Goal: Information Seeking & Learning: Compare options

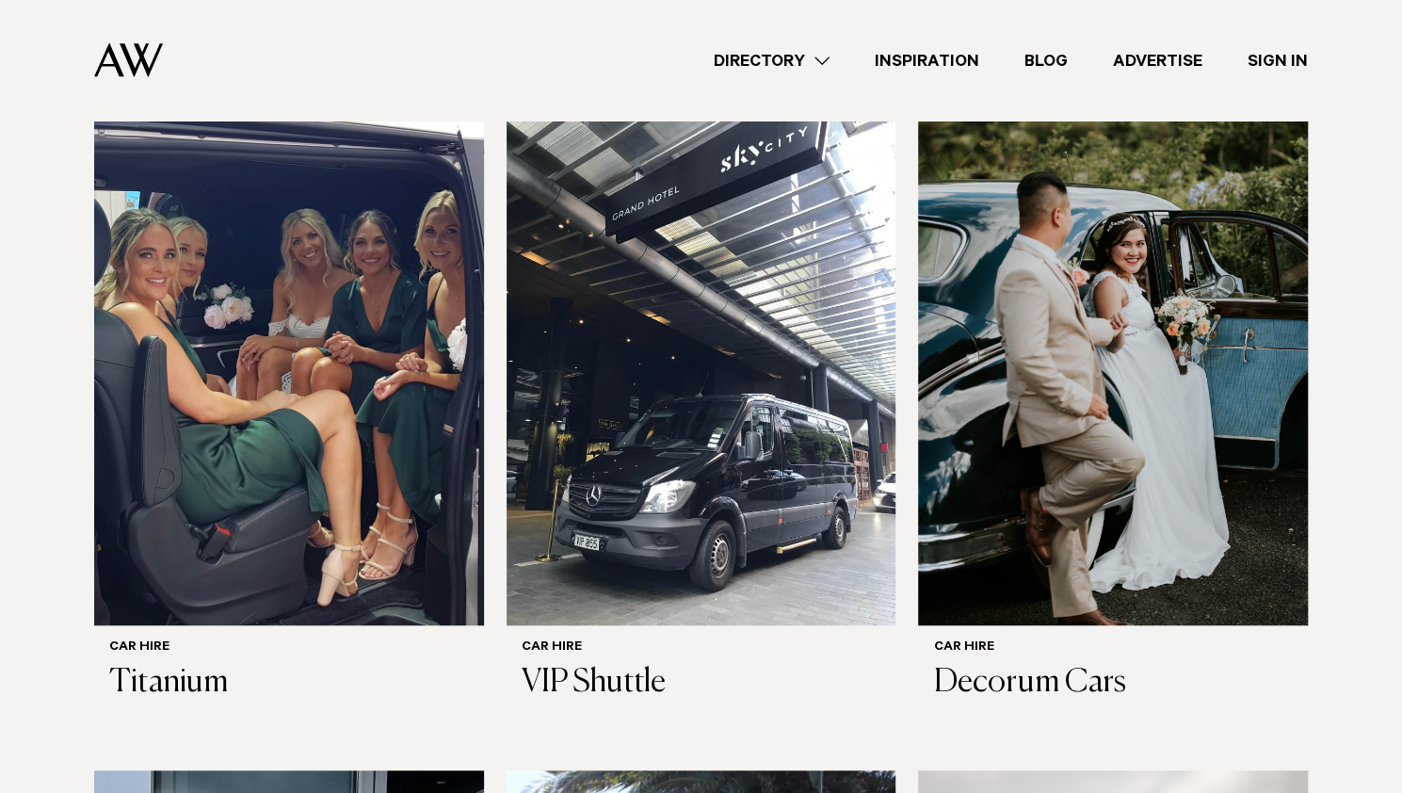
scroll to position [524, 0]
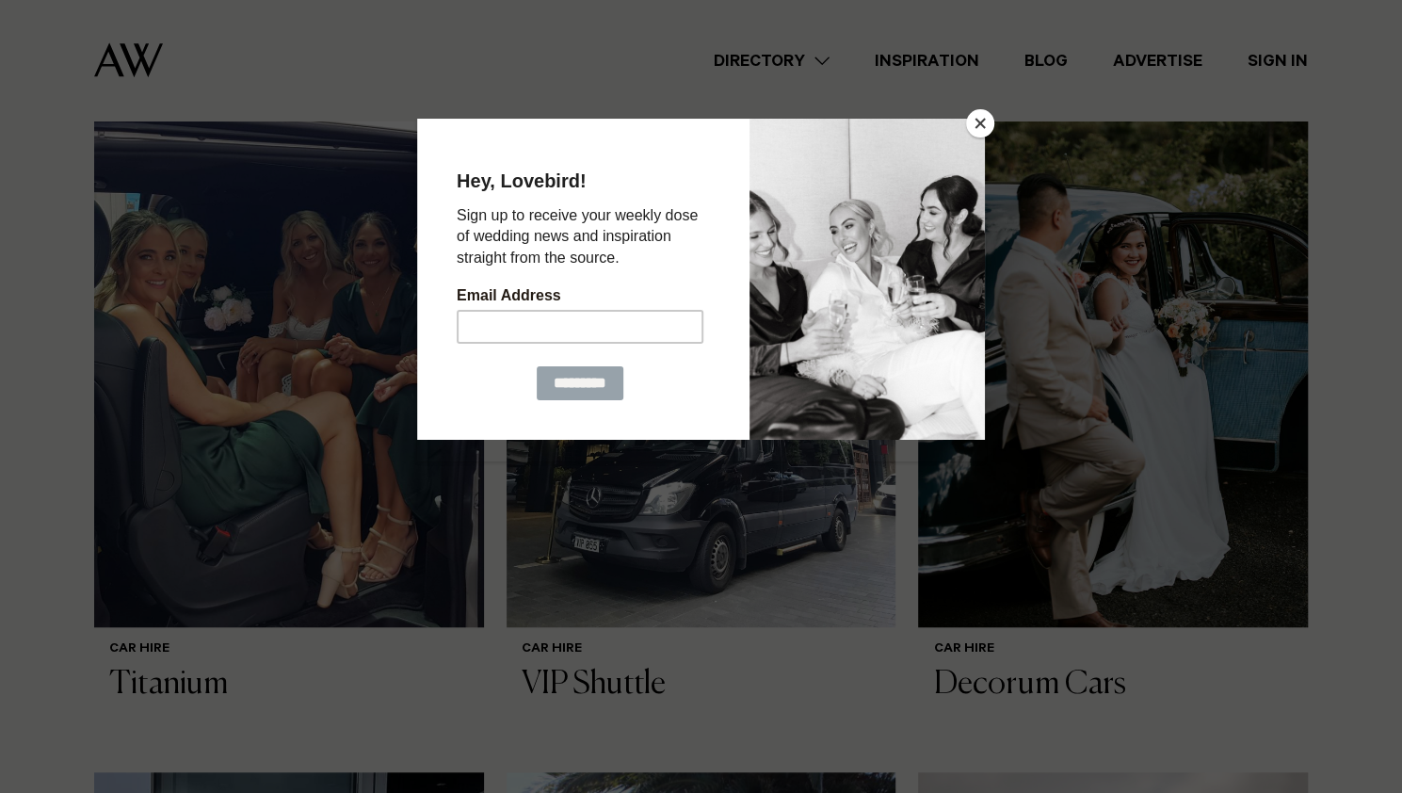
click at [978, 129] on button "Close" at bounding box center [980, 123] width 28 height 28
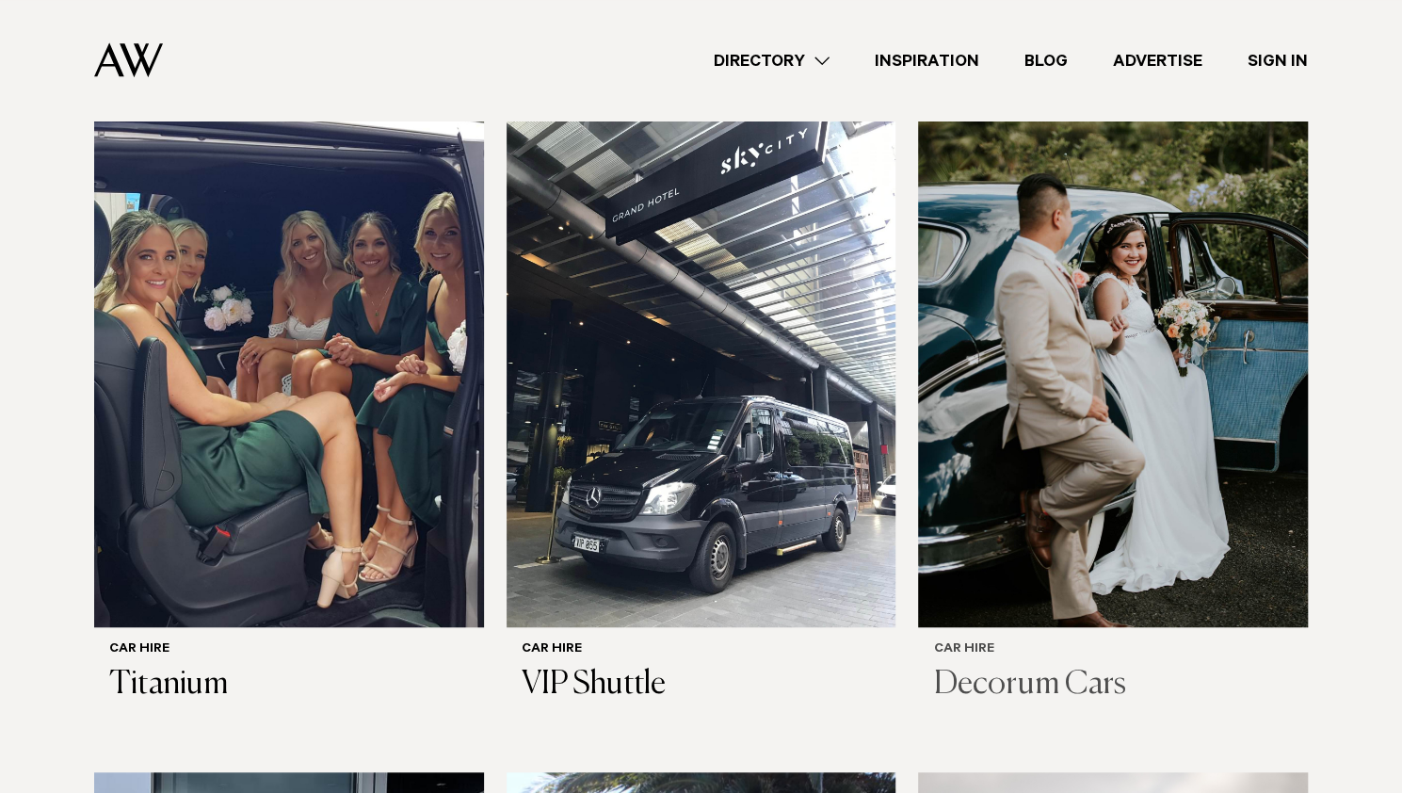
click at [1071, 310] on img at bounding box center [1113, 366] width 390 height 523
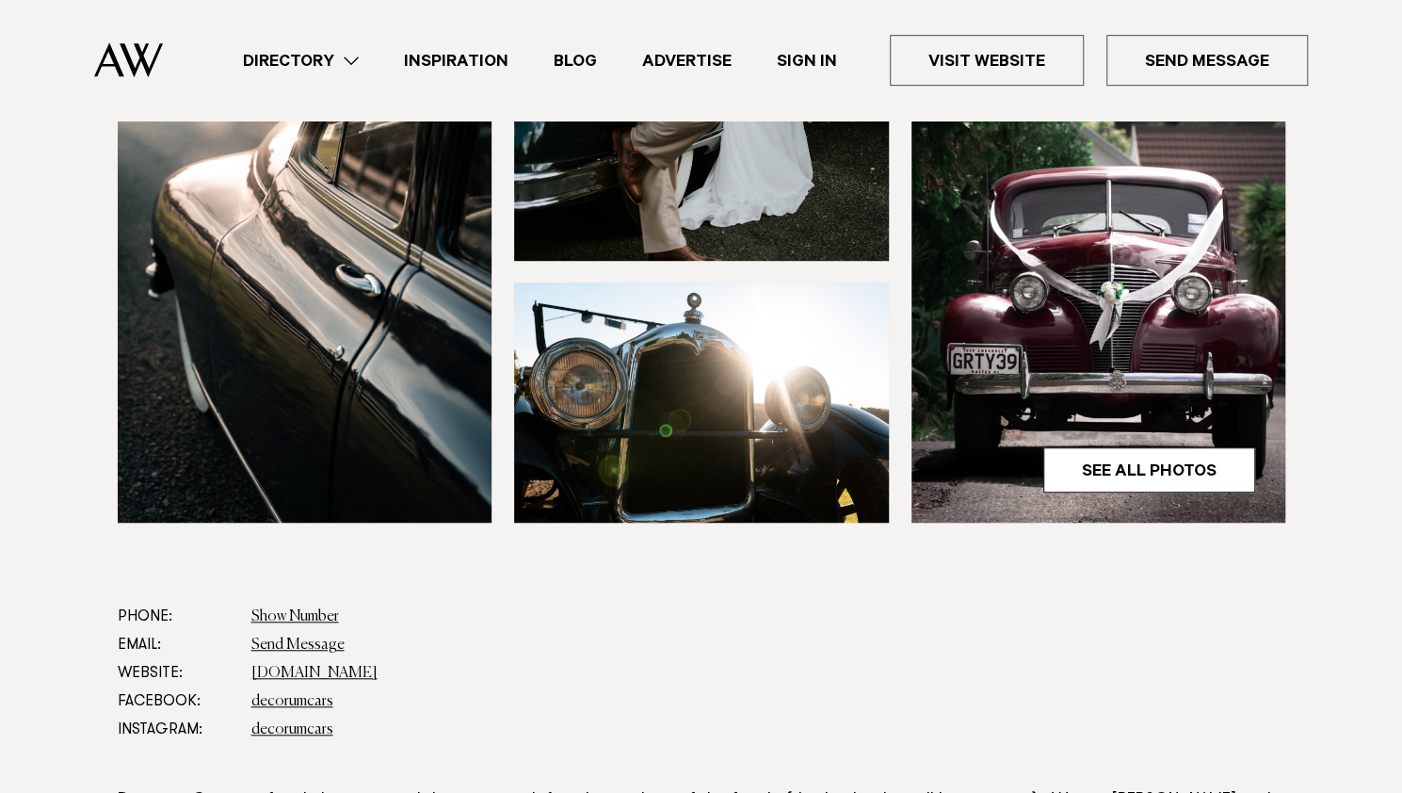
scroll to position [583, 0]
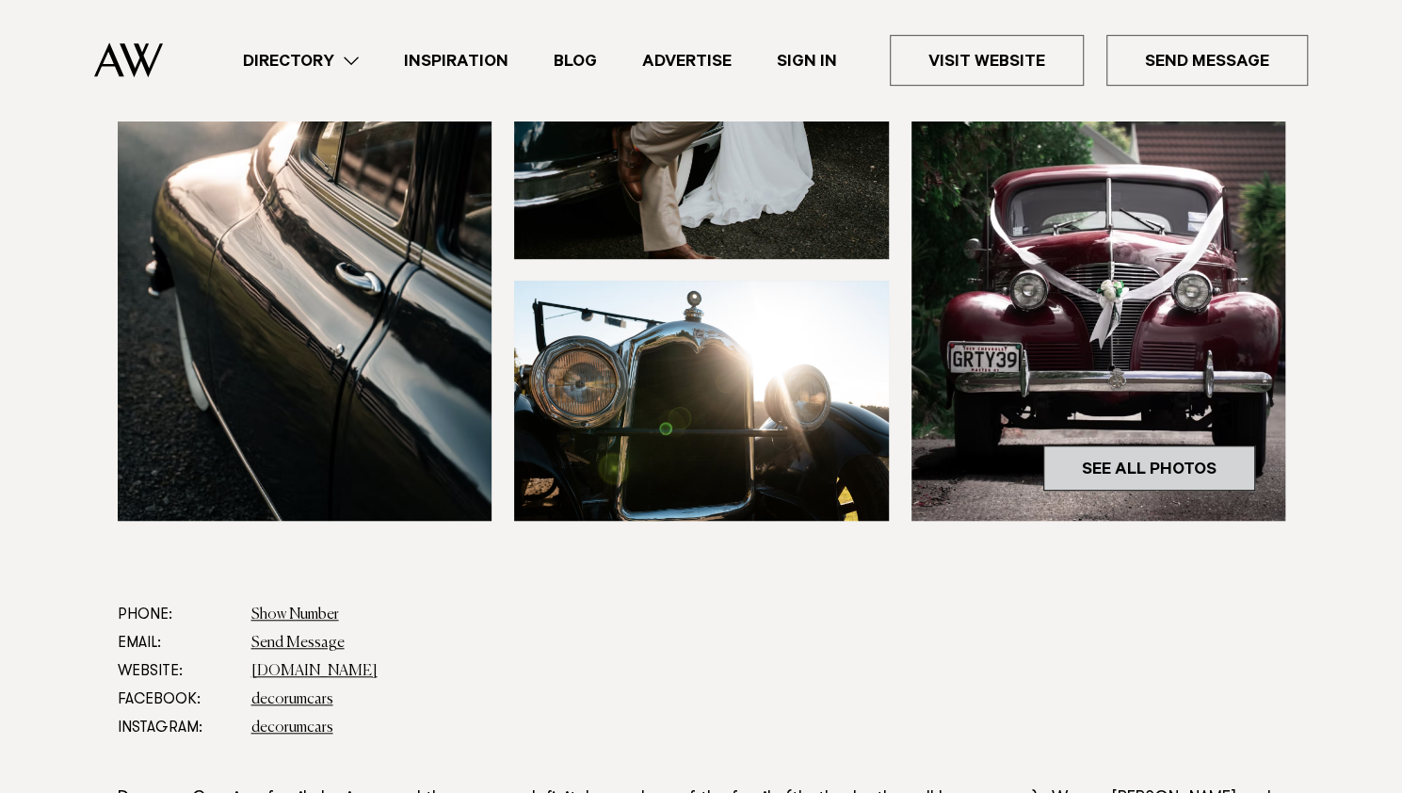
click at [1089, 461] on link "See All Photos" at bounding box center [1149, 467] width 212 height 45
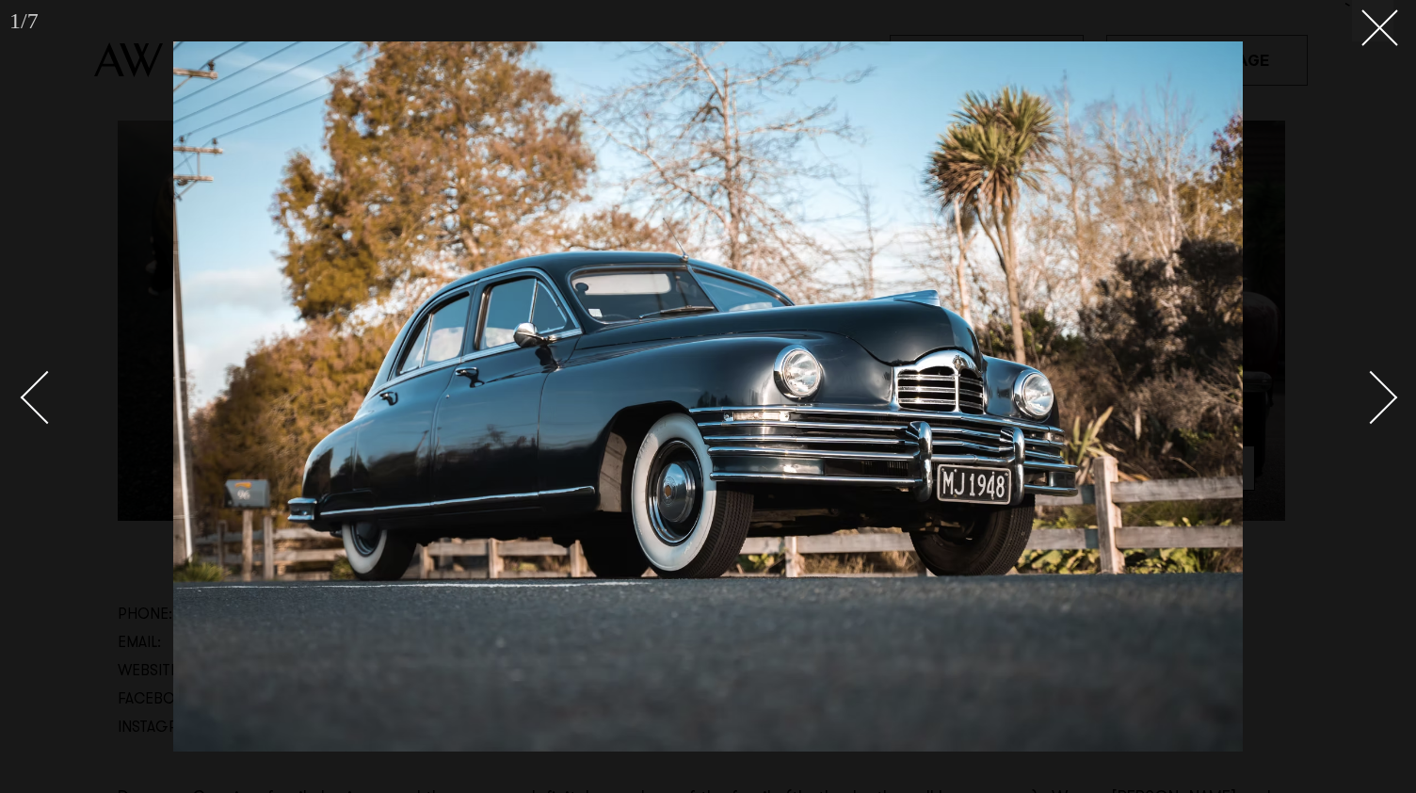
click at [1398, 396] on div at bounding box center [708, 396] width 1416 height 793
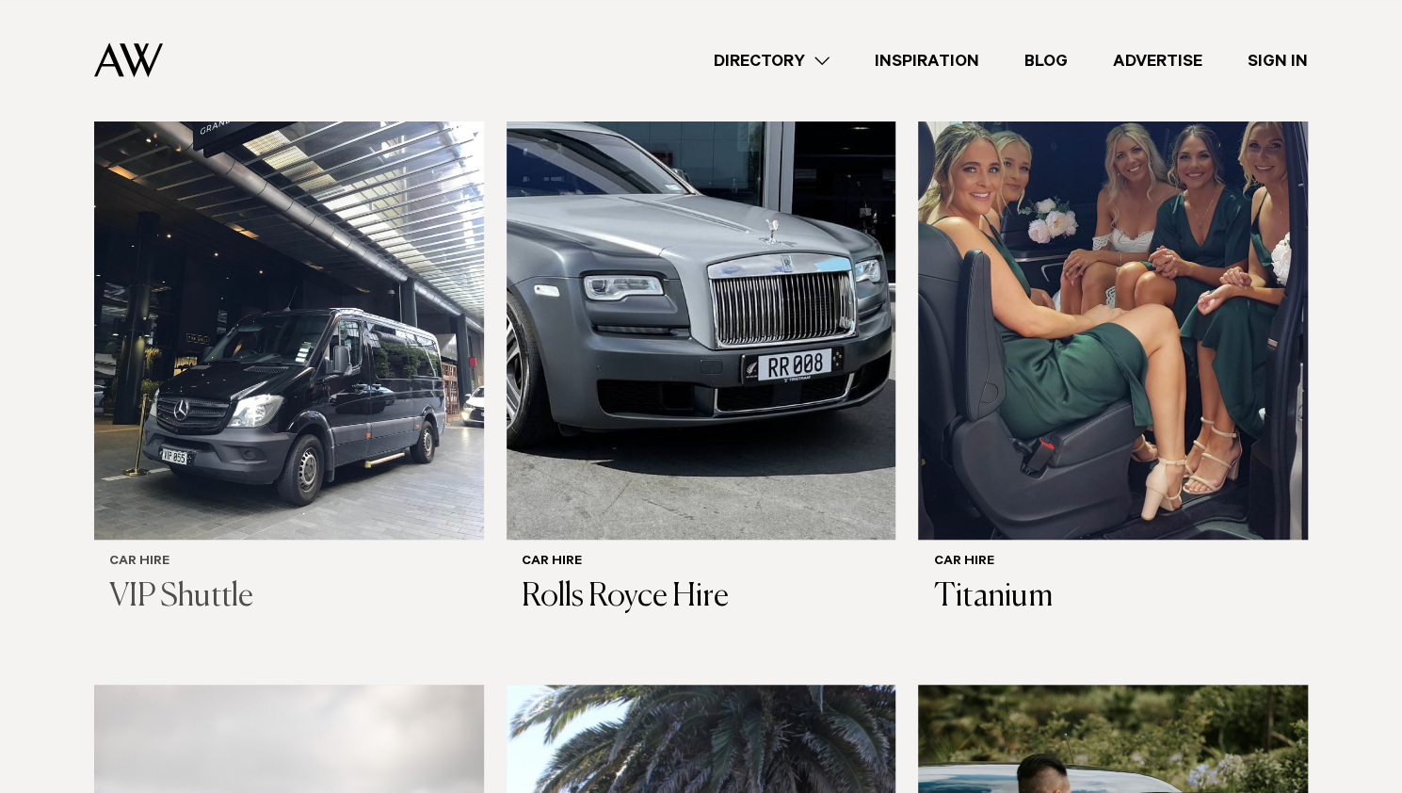
scroll to position [616, 0]
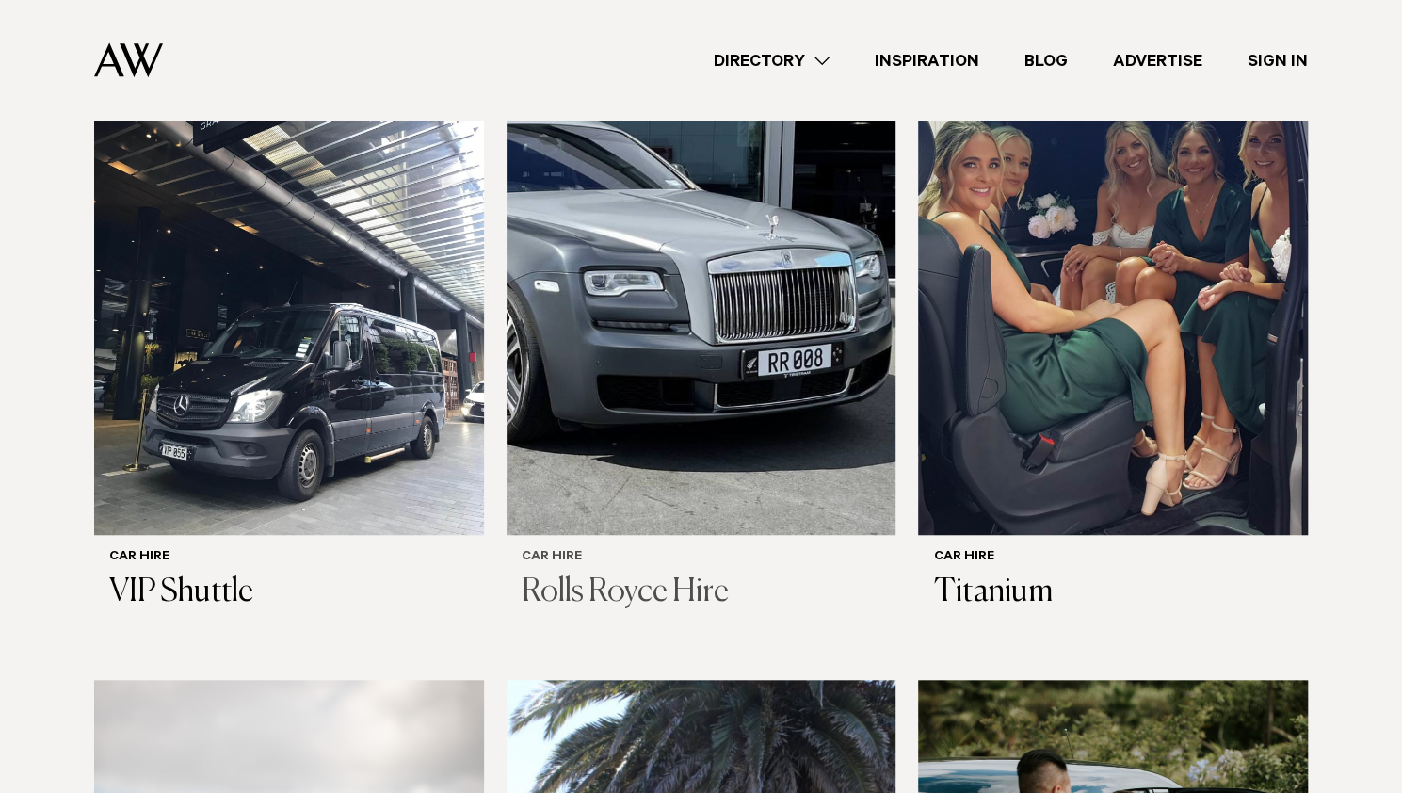
click at [597, 379] on img at bounding box center [702, 273] width 390 height 523
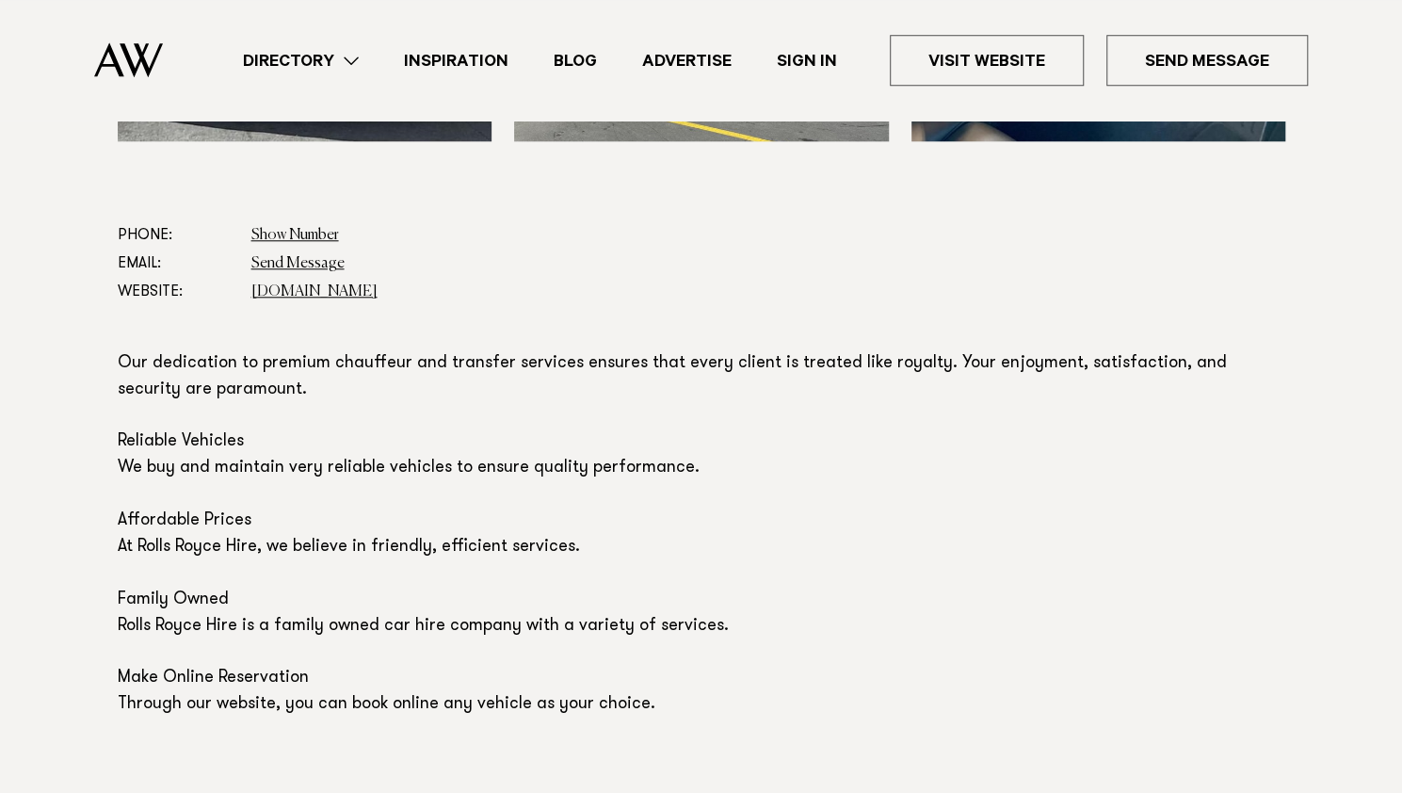
scroll to position [963, 0]
click at [331, 287] on link "rollsroycehire.co.nz" at bounding box center [314, 290] width 126 height 15
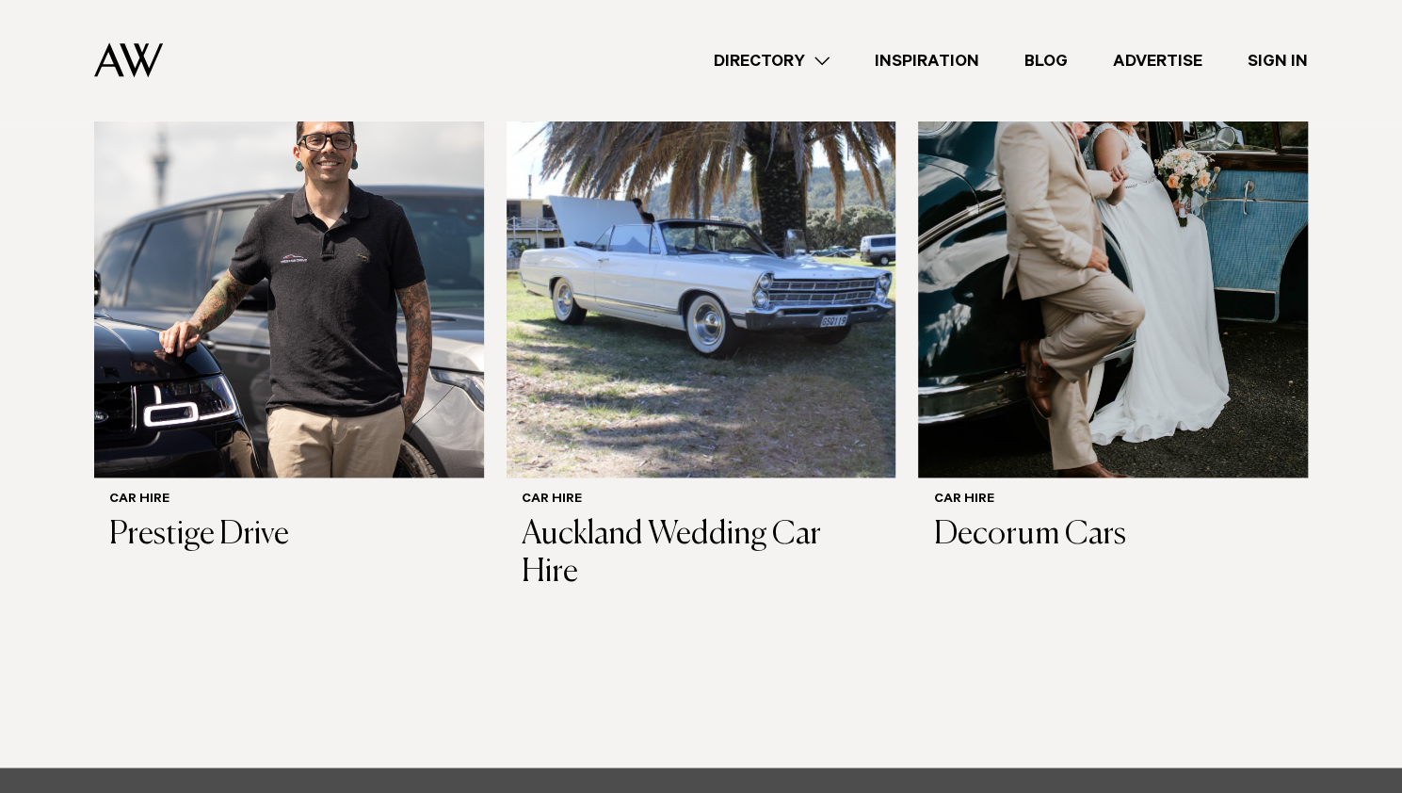
scroll to position [1342, 0]
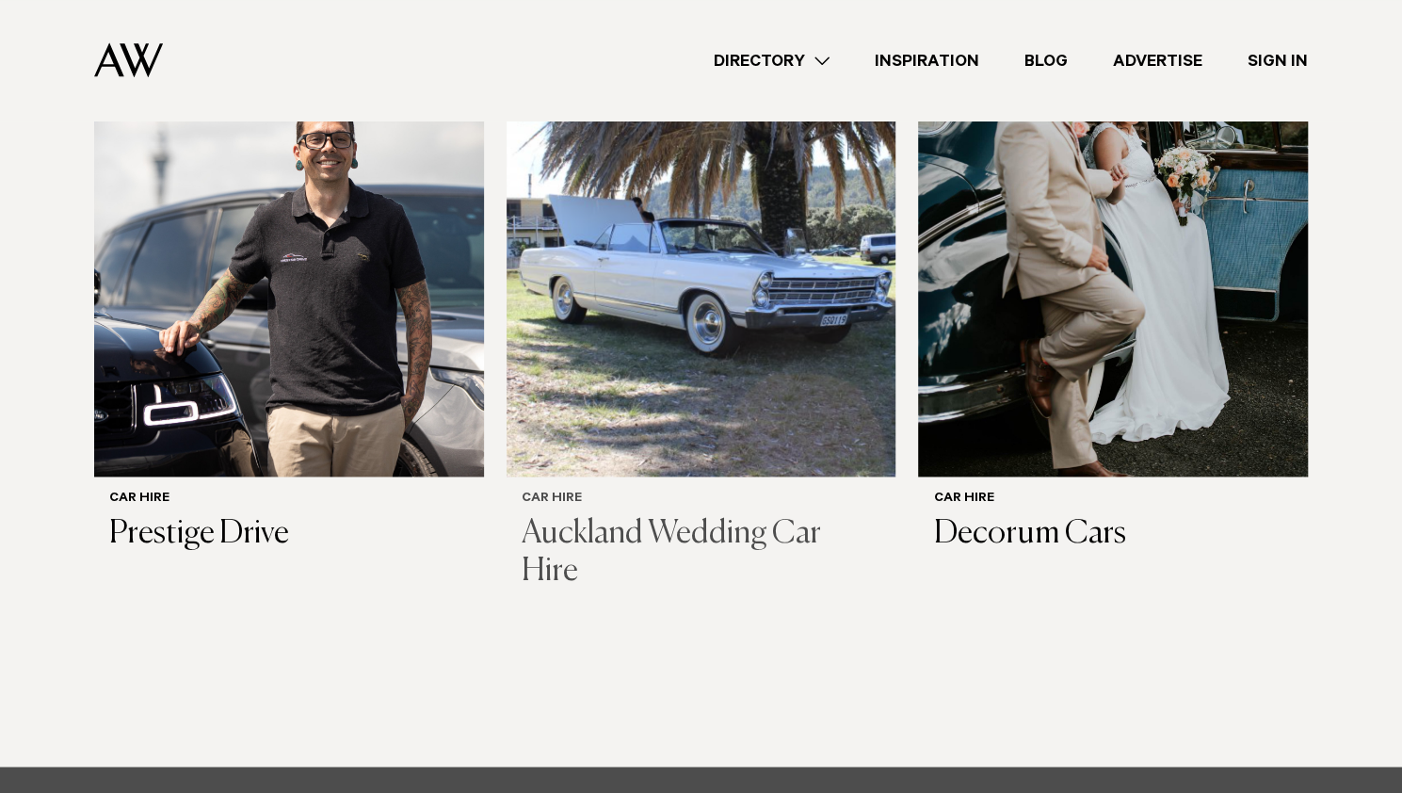
click at [672, 515] on h3 "Auckland Wedding Car Hire" at bounding box center [702, 553] width 360 height 77
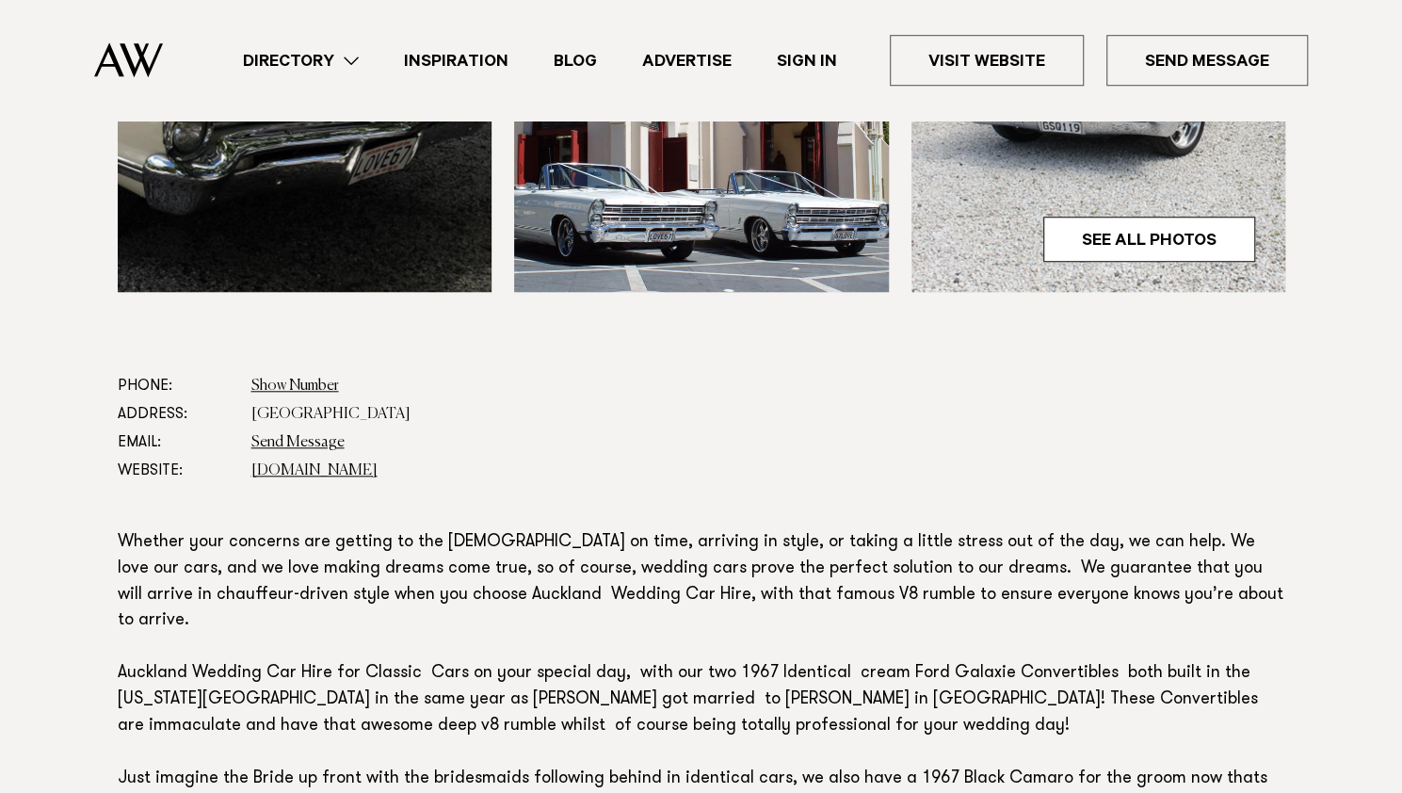
scroll to position [930, 0]
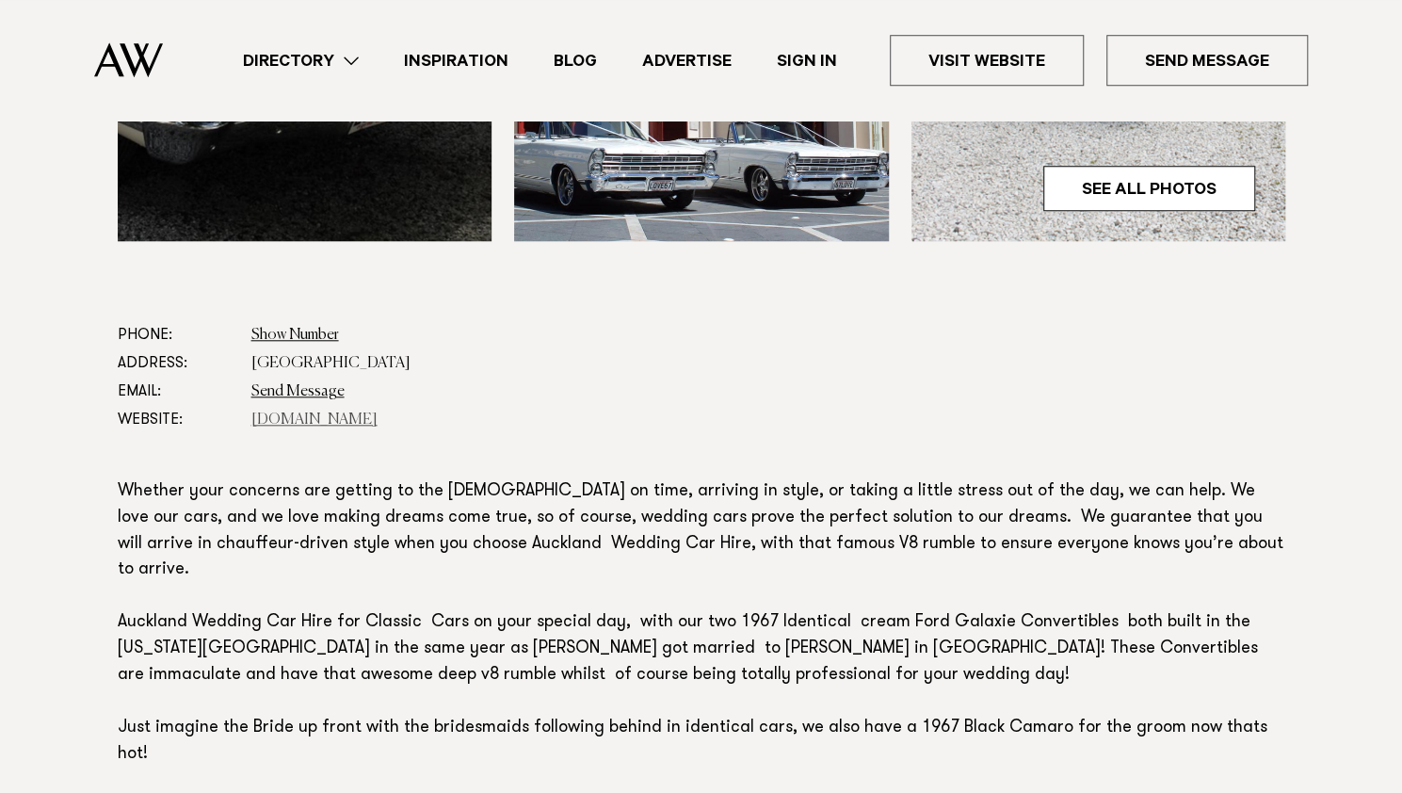
click at [378, 414] on link "aucklandweddingcarhire.co.nz" at bounding box center [314, 419] width 126 height 15
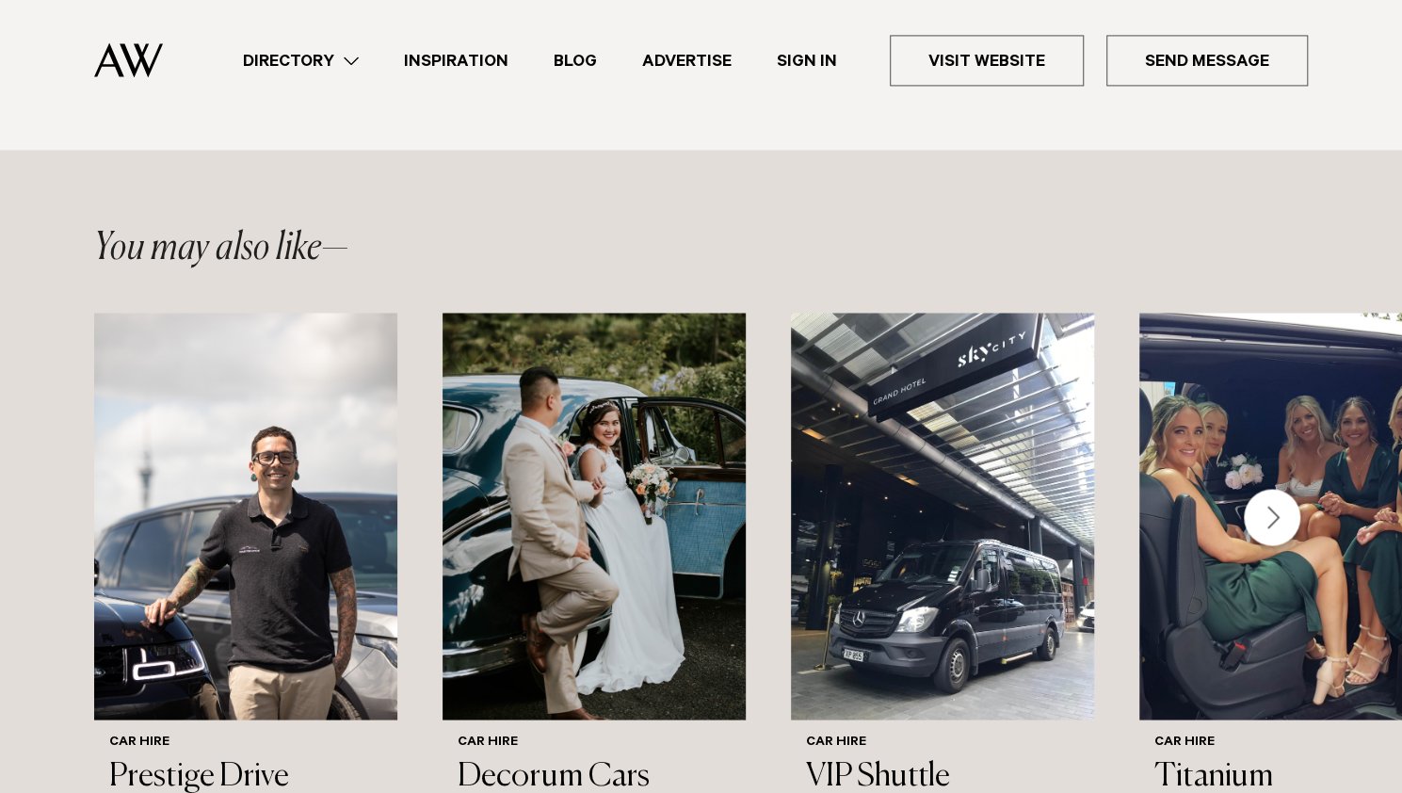
scroll to position [1711, 0]
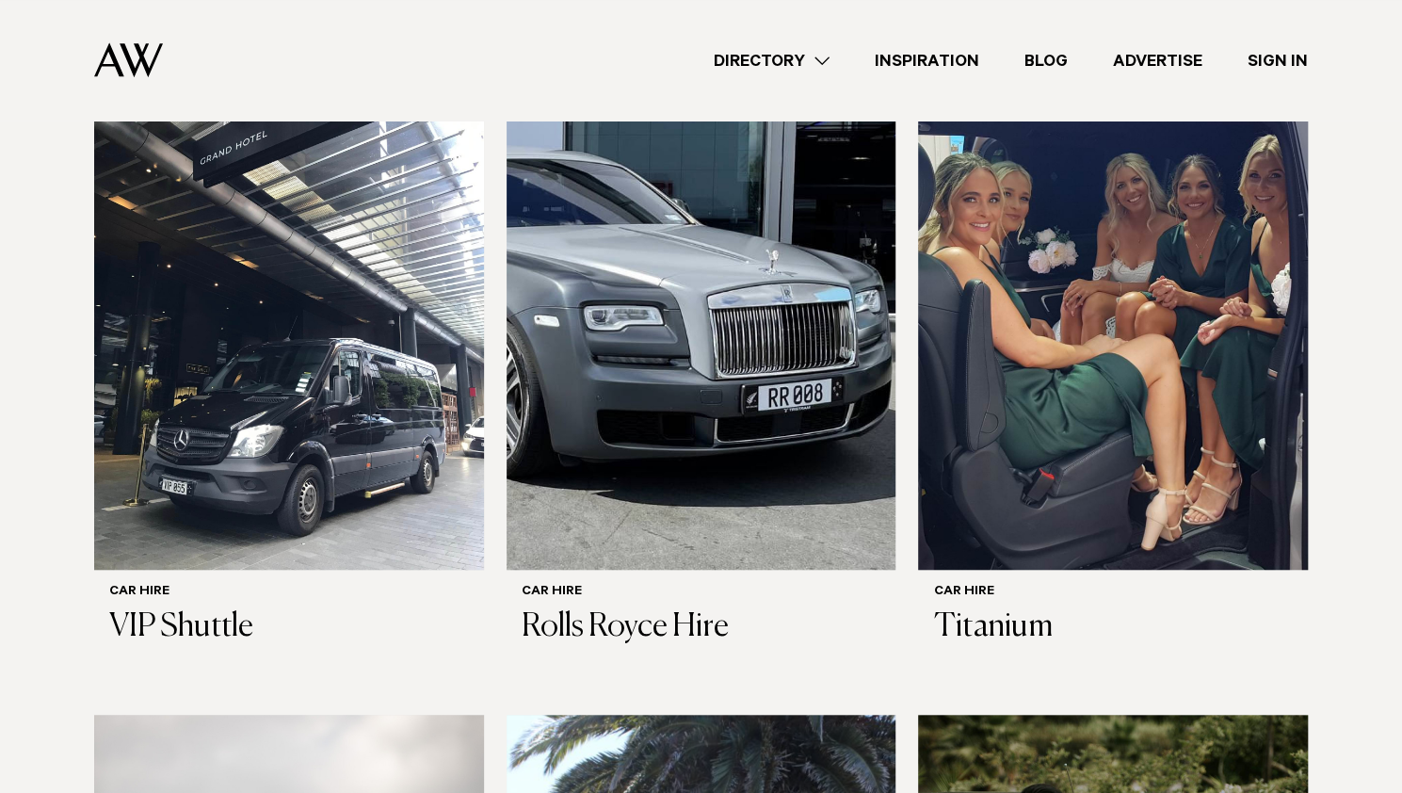
scroll to position [580, 0]
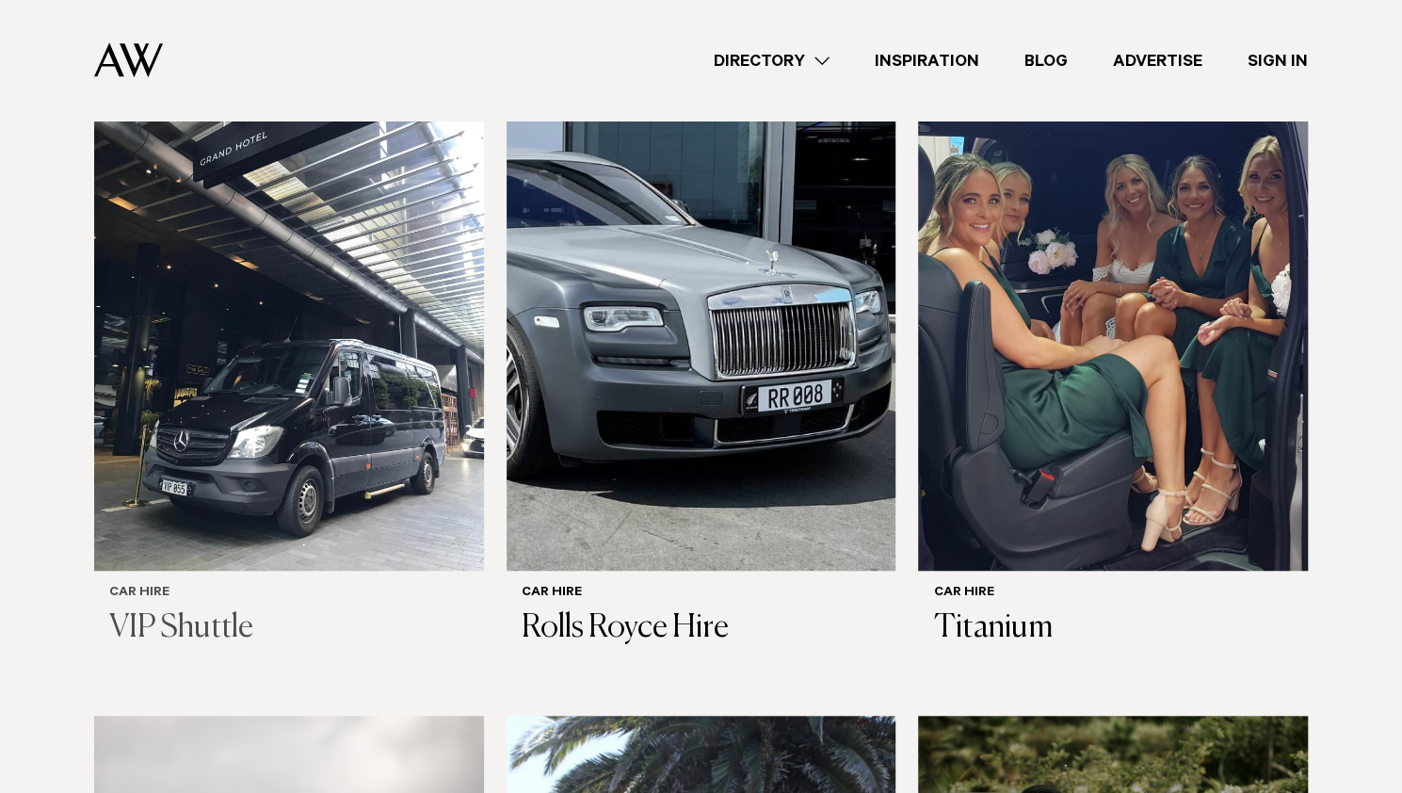
click at [339, 422] on img at bounding box center [289, 309] width 390 height 523
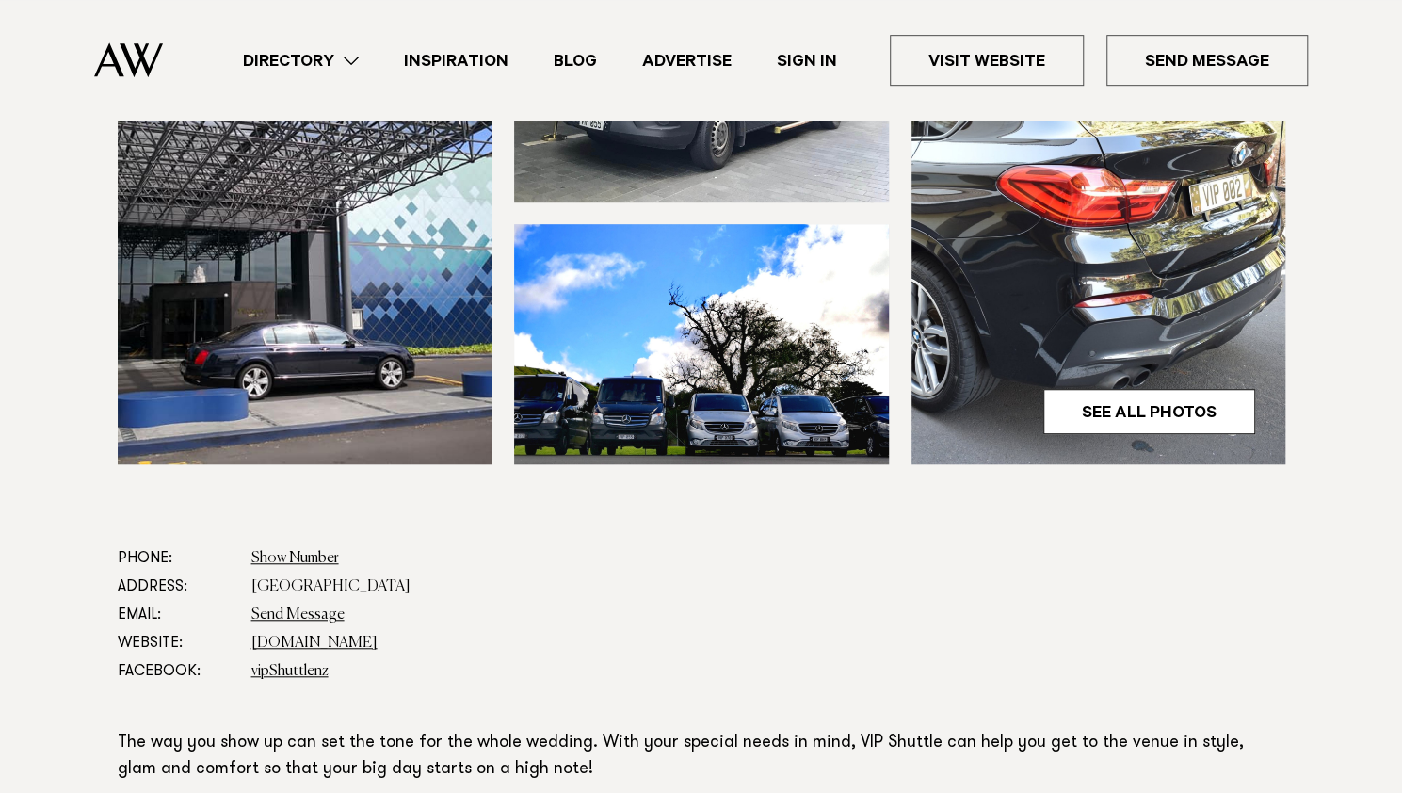
scroll to position [646, 0]
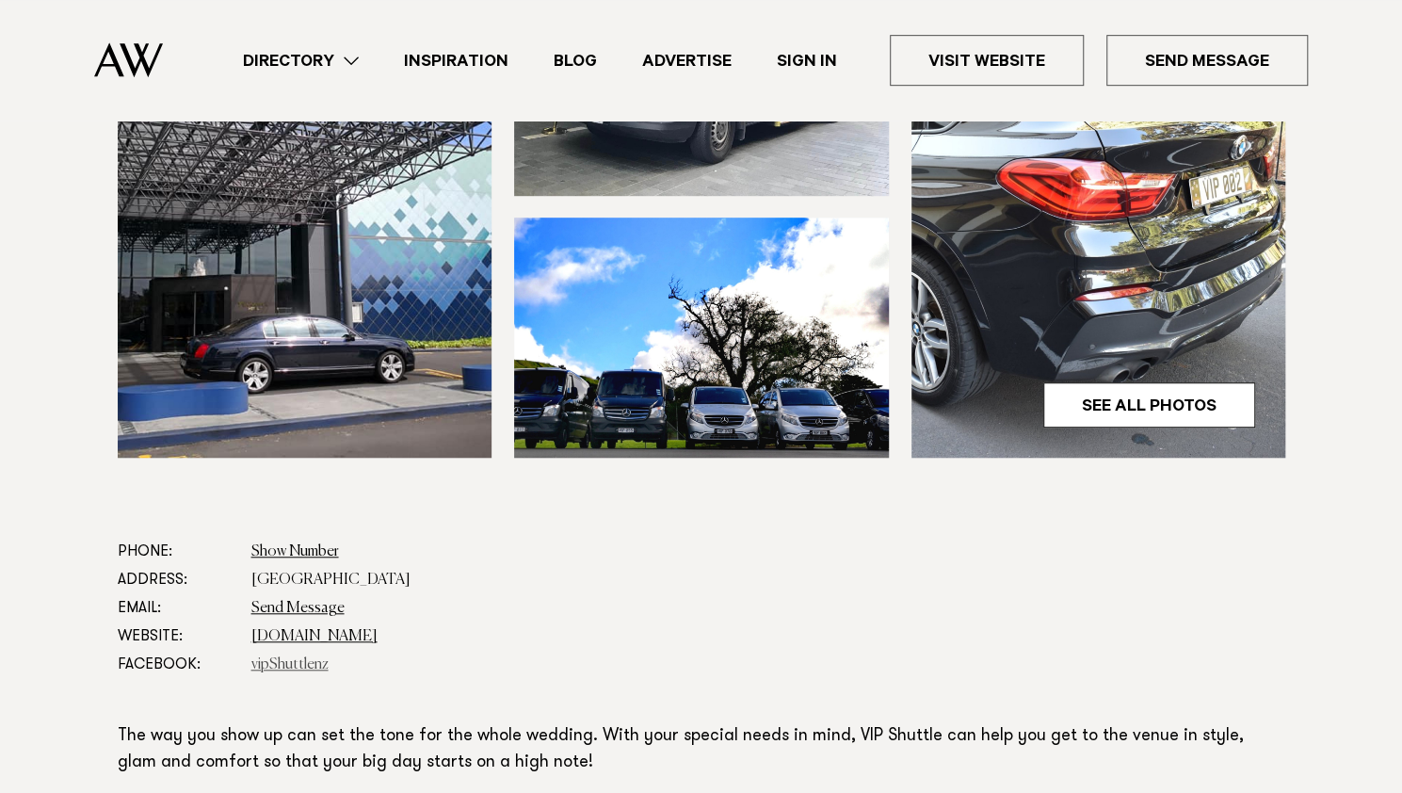
click at [295, 658] on link "vipShuttlenz" at bounding box center [289, 664] width 77 height 15
